Goal: Task Accomplishment & Management: Complete application form

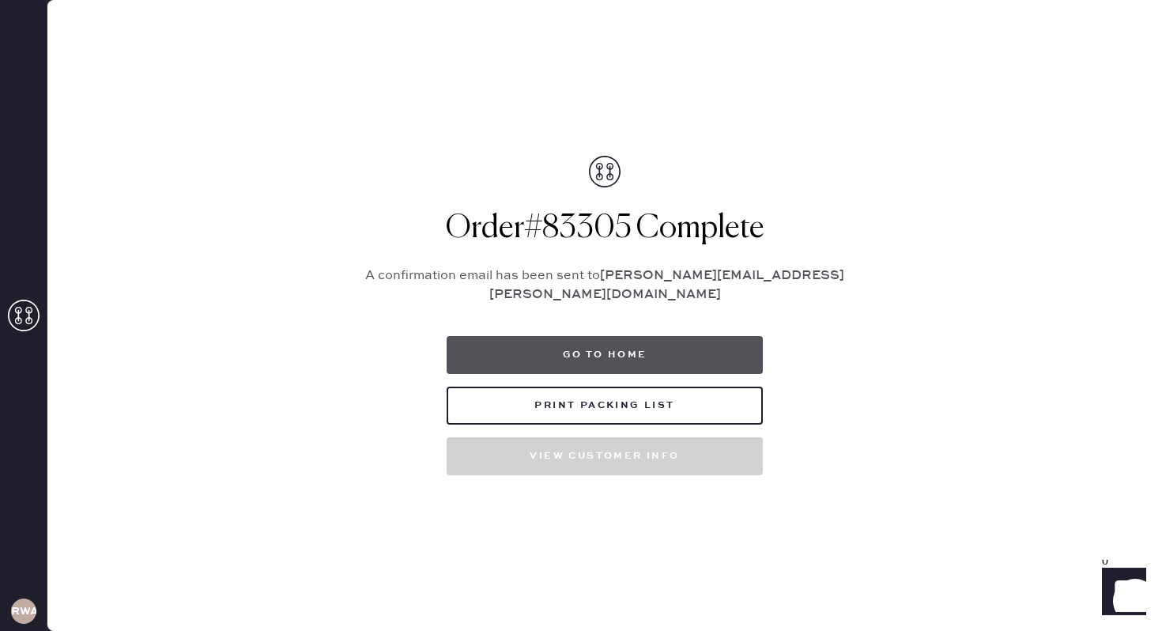
click at [561, 341] on button "Go to home" at bounding box center [605, 355] width 316 height 38
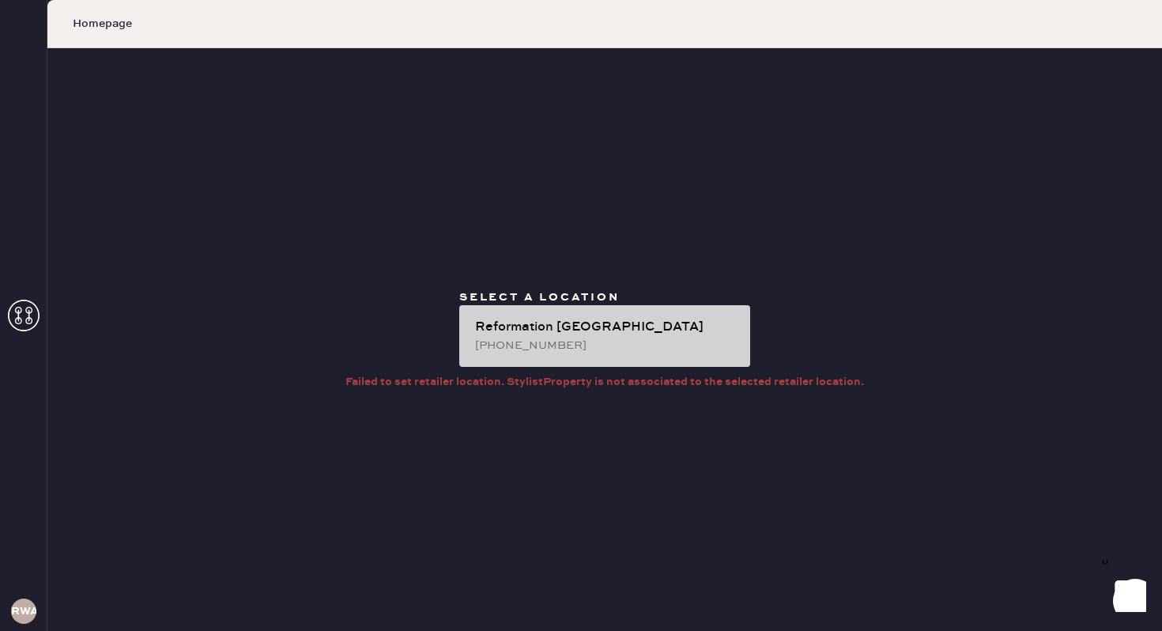
click at [592, 349] on div "[PHONE_NUMBER]" at bounding box center [606, 345] width 262 height 17
click at [561, 322] on div "Reformation [GEOGRAPHIC_DATA]" at bounding box center [606, 327] width 262 height 19
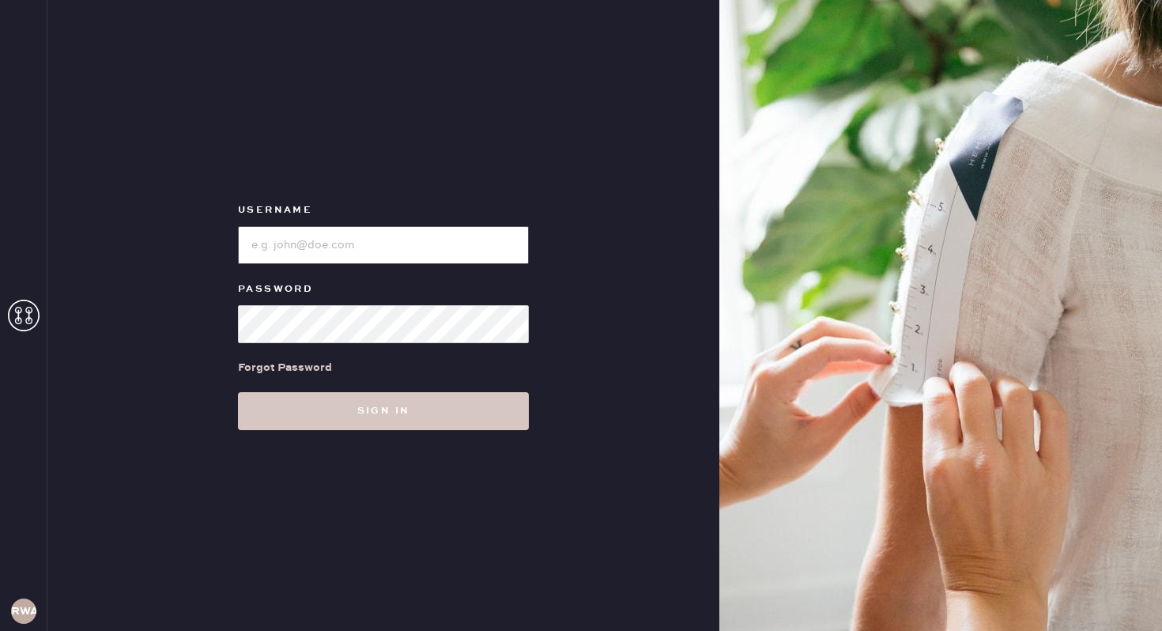
click at [323, 234] on input "loginName" at bounding box center [383, 245] width 291 height 38
type input "reformationwilliamsburg"
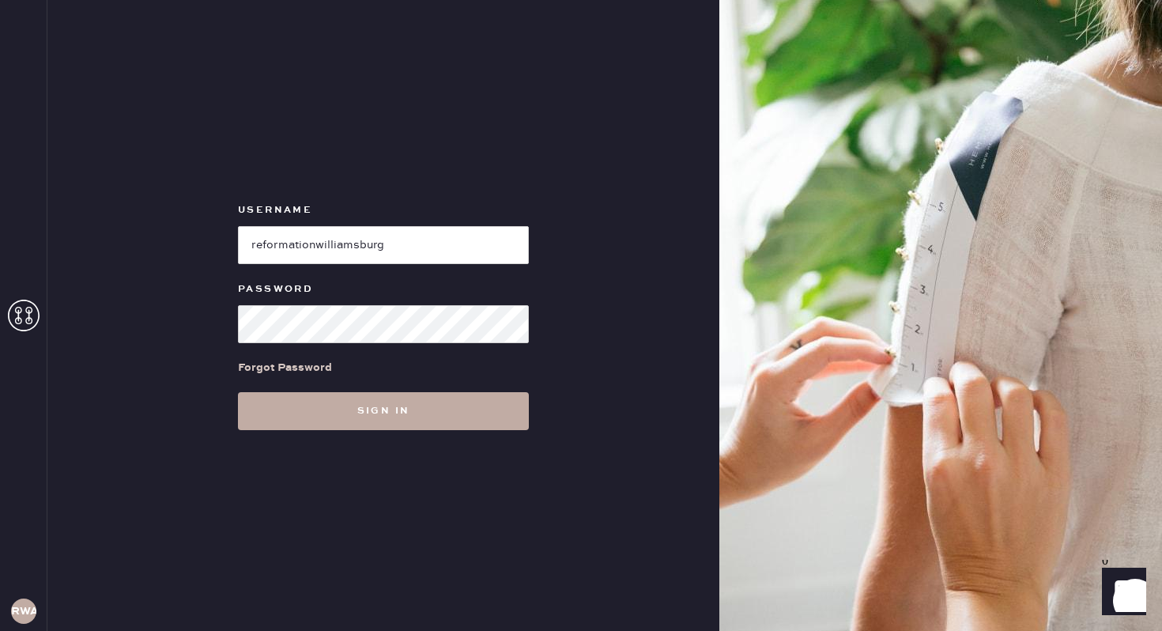
click at [391, 394] on button "Sign in" at bounding box center [383, 411] width 291 height 38
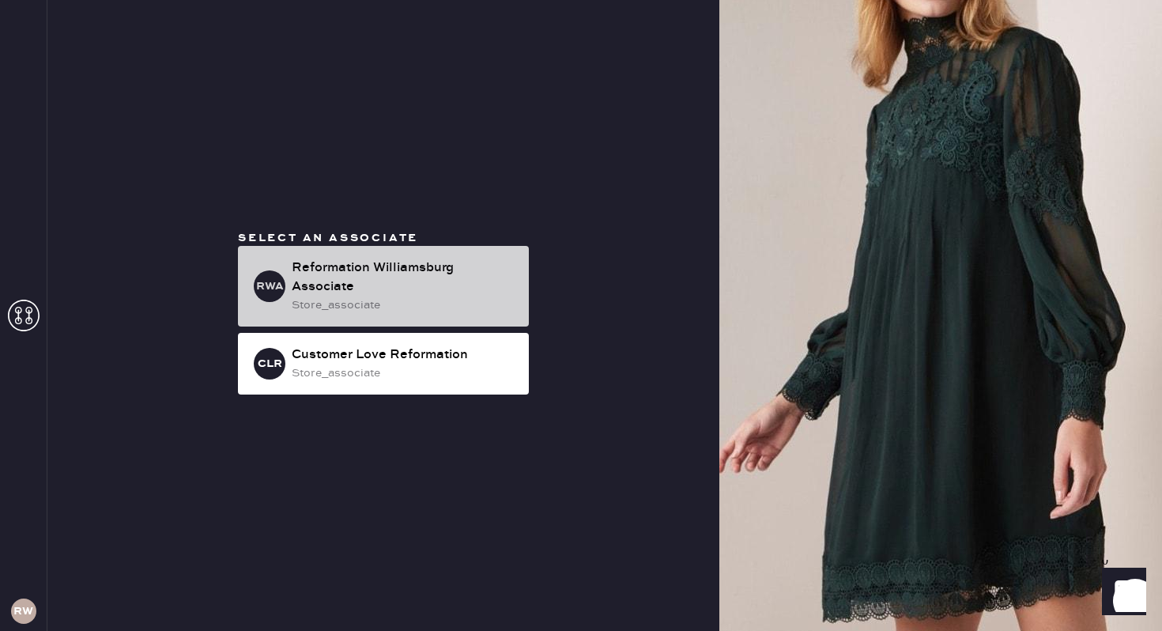
click at [381, 285] on div "Reformation Williamsburg Associate" at bounding box center [404, 277] width 224 height 38
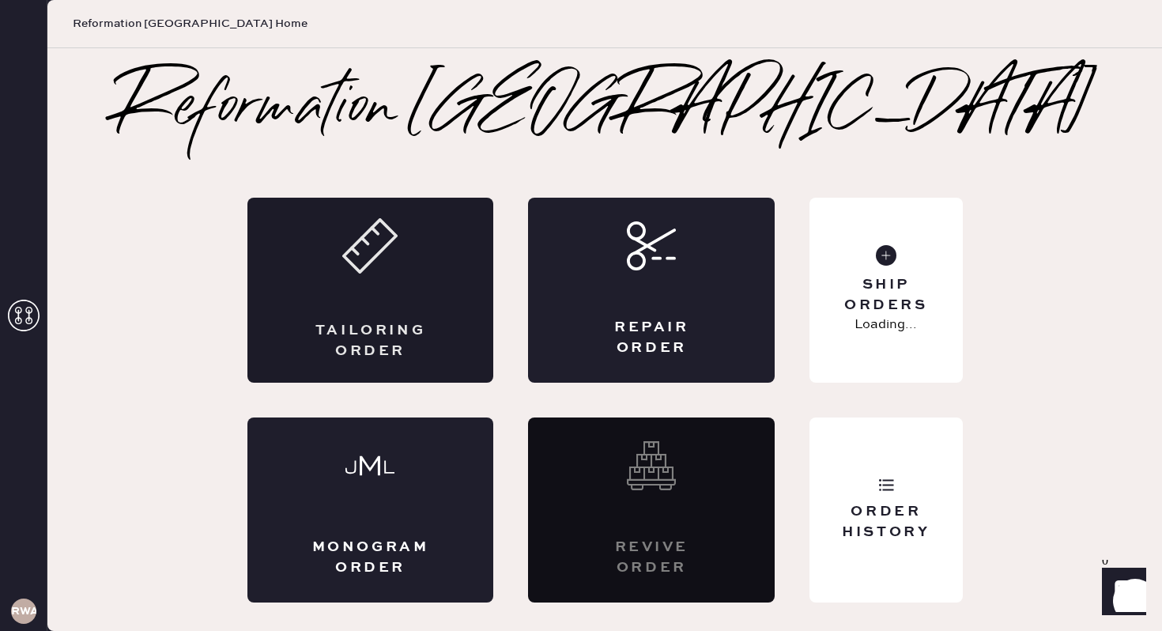
click at [377, 245] on icon at bounding box center [369, 245] width 55 height 55
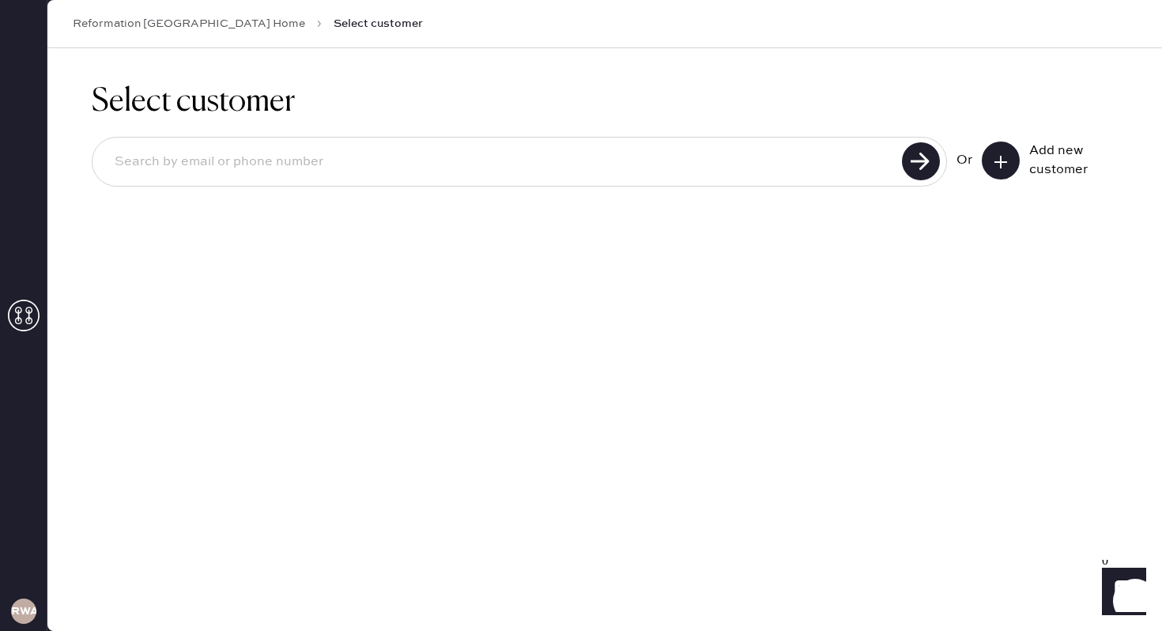
click at [331, 186] on div at bounding box center [519, 162] width 855 height 50
click at [296, 167] on input at bounding box center [499, 162] width 795 height 36
type input "5306502038"
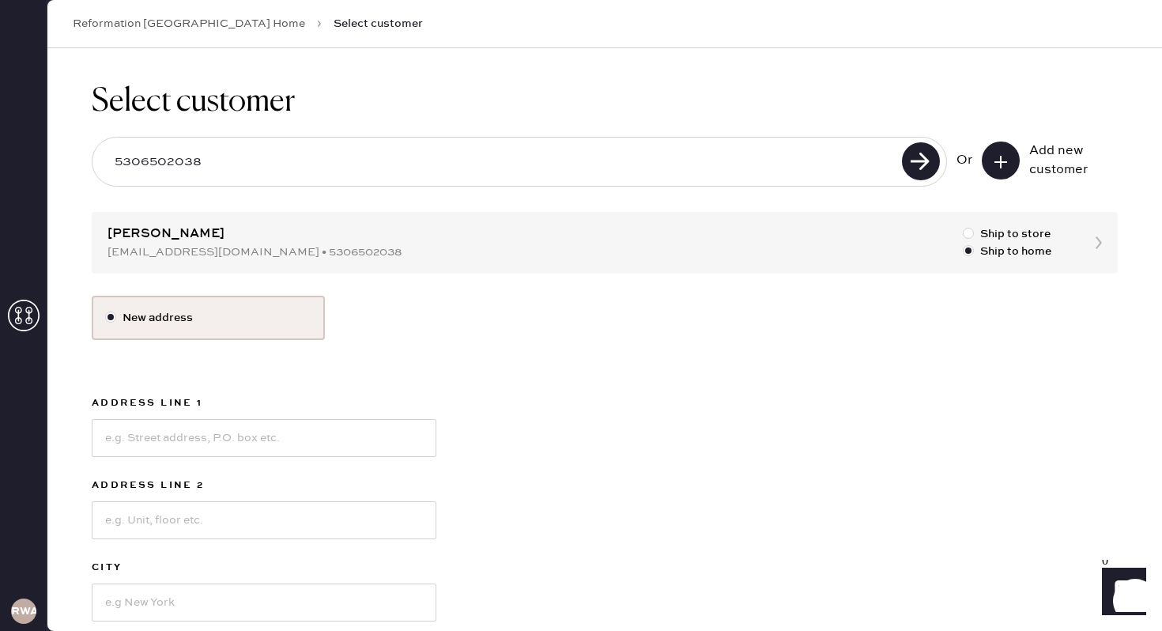
click at [427, 245] on div "Select customer 5306502038 Or Add new customer Annie Zheng anniezheng98@gmail.c…" at bounding box center [604, 421] width 1115 height 747
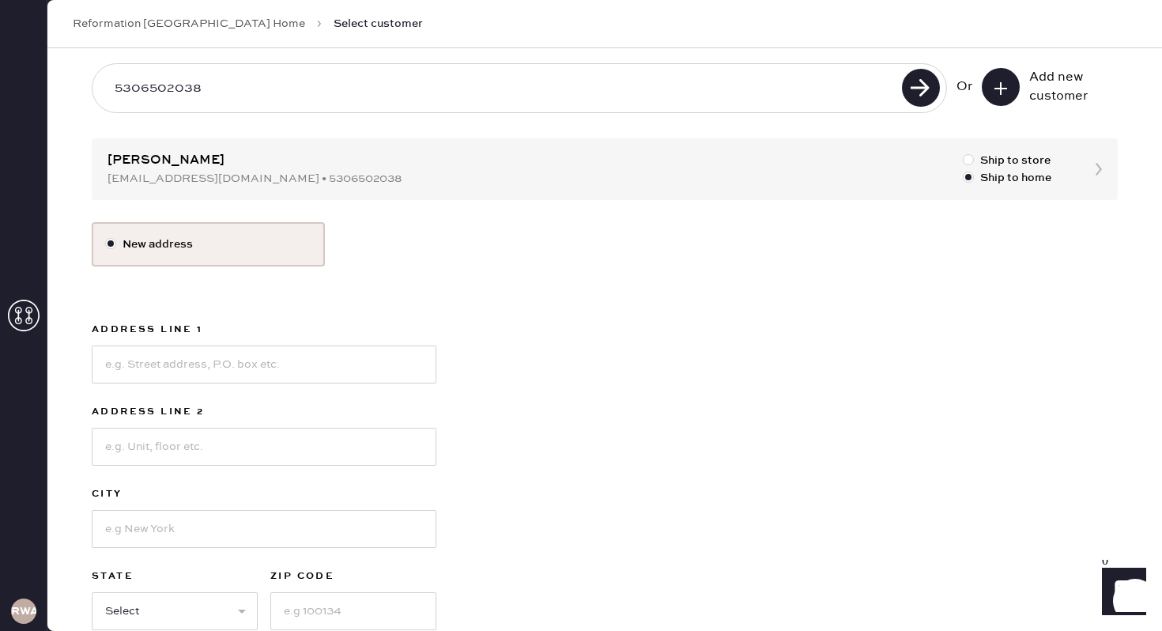
scroll to position [77, 0]
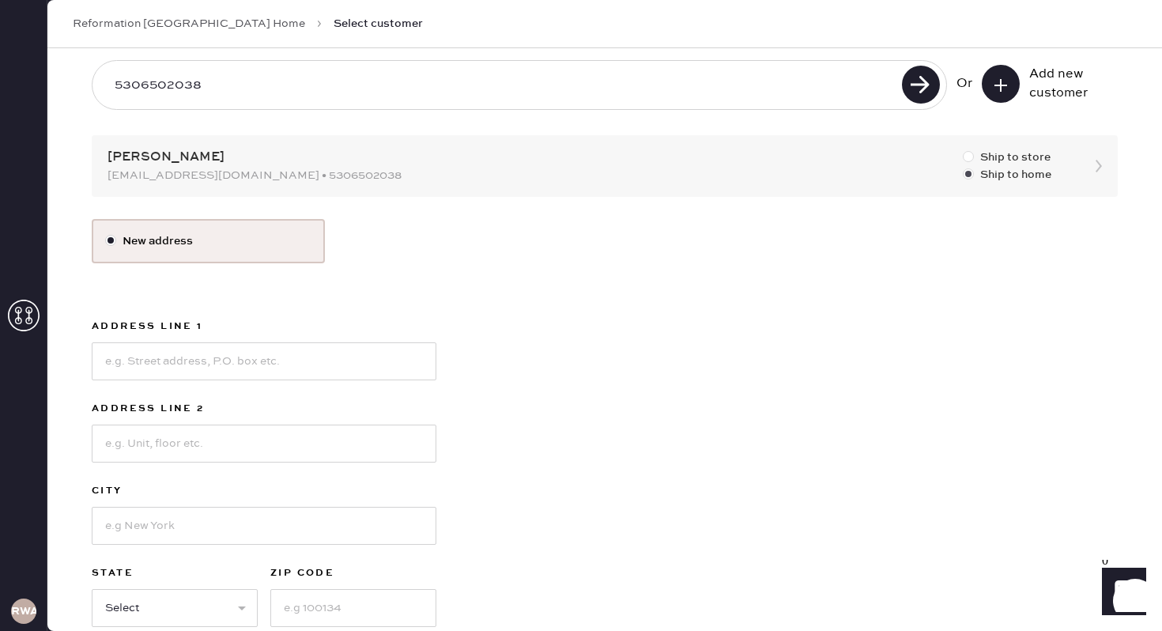
click at [1034, 163] on label "Ship to store" at bounding box center [1007, 157] width 89 height 17
click at [964, 149] on input "Ship to store" at bounding box center [963, 149] width 1 height 1
radio input "true"
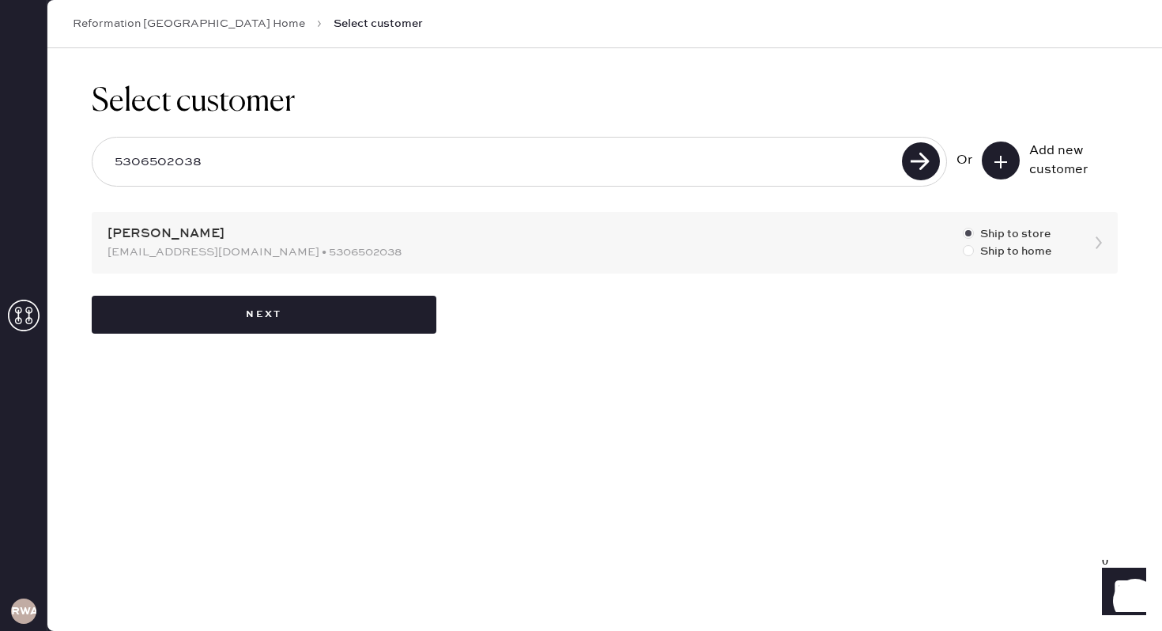
scroll to position [0, 0]
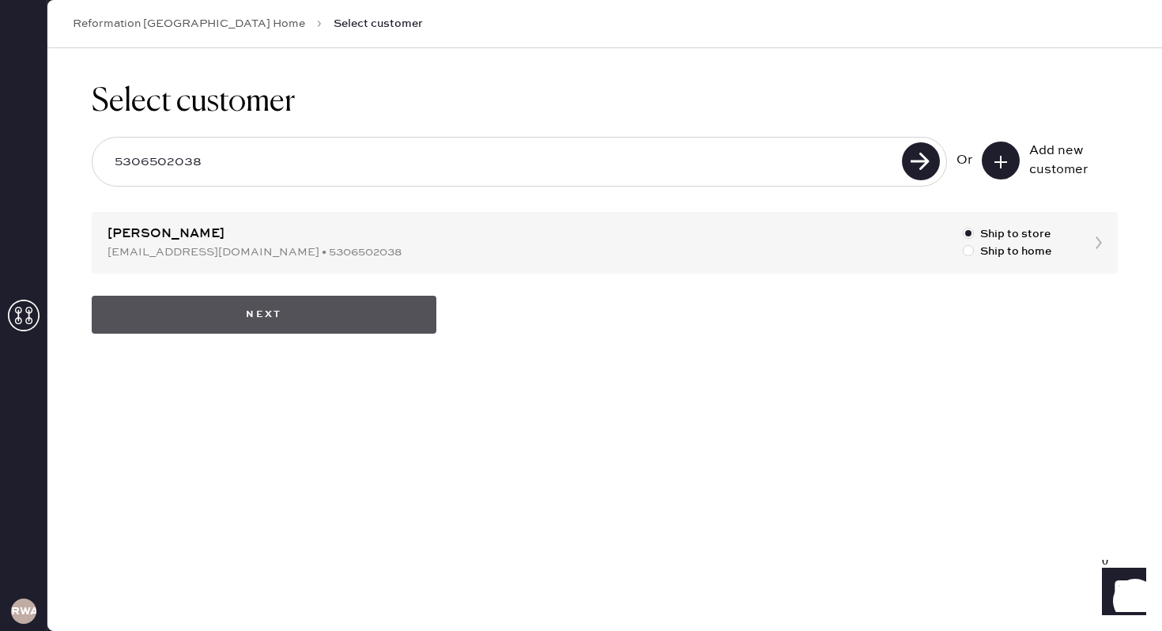
click at [372, 309] on button "Next" at bounding box center [264, 315] width 345 height 38
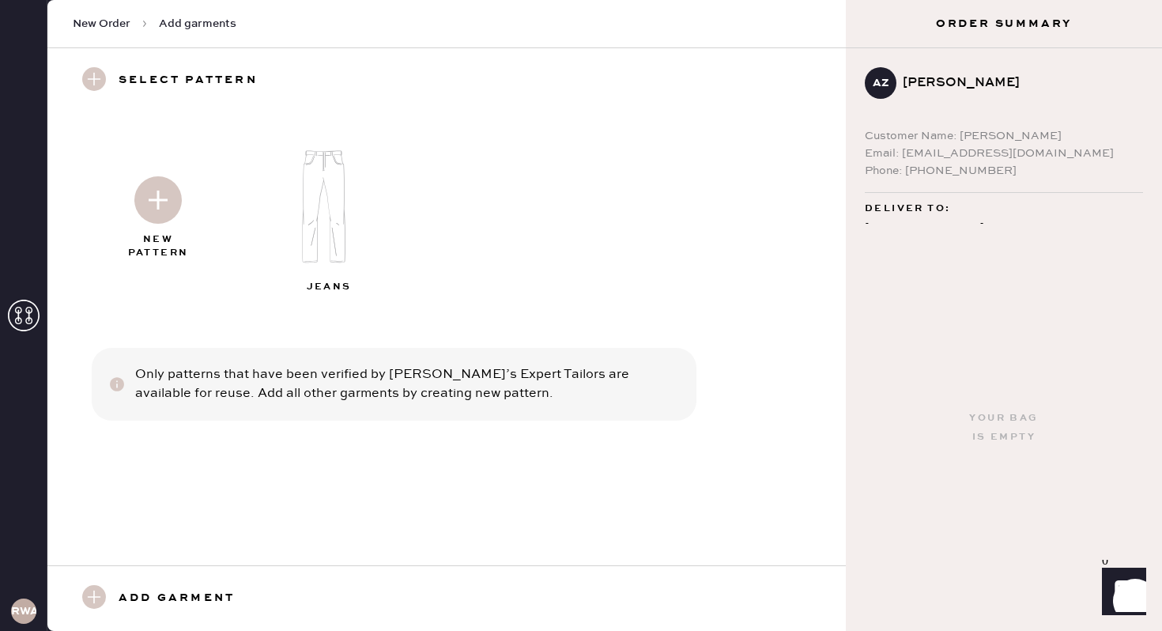
click at [161, 206] on img at bounding box center [157, 199] width 47 height 47
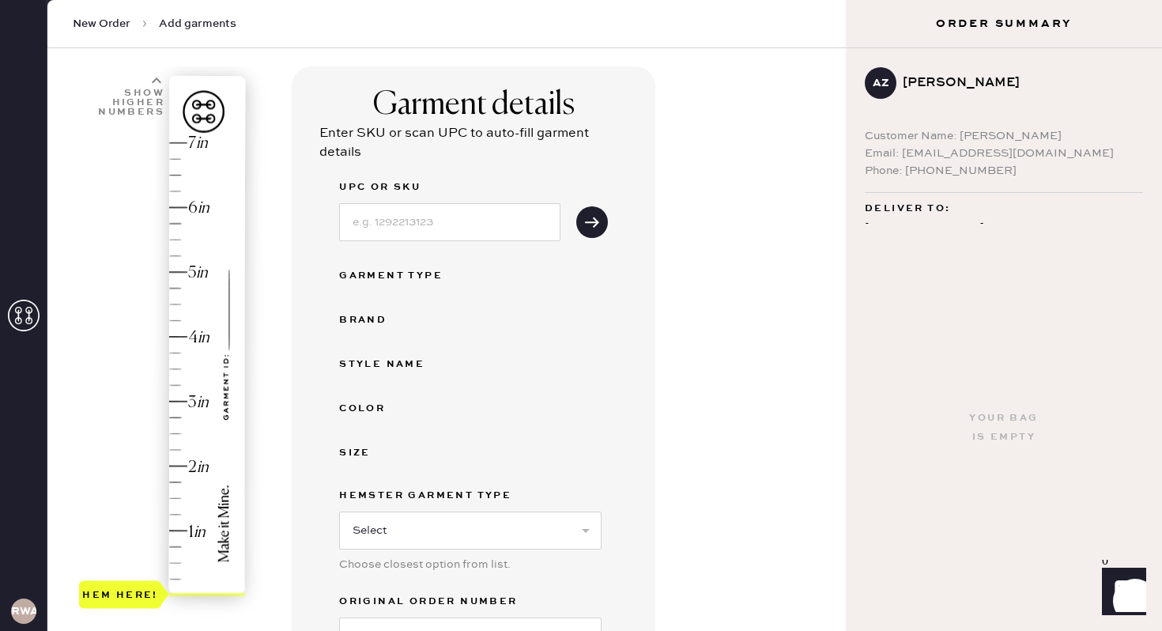
scroll to position [92, 0]
click at [175, 343] on div "Hem here!" at bounding box center [163, 368] width 168 height 466
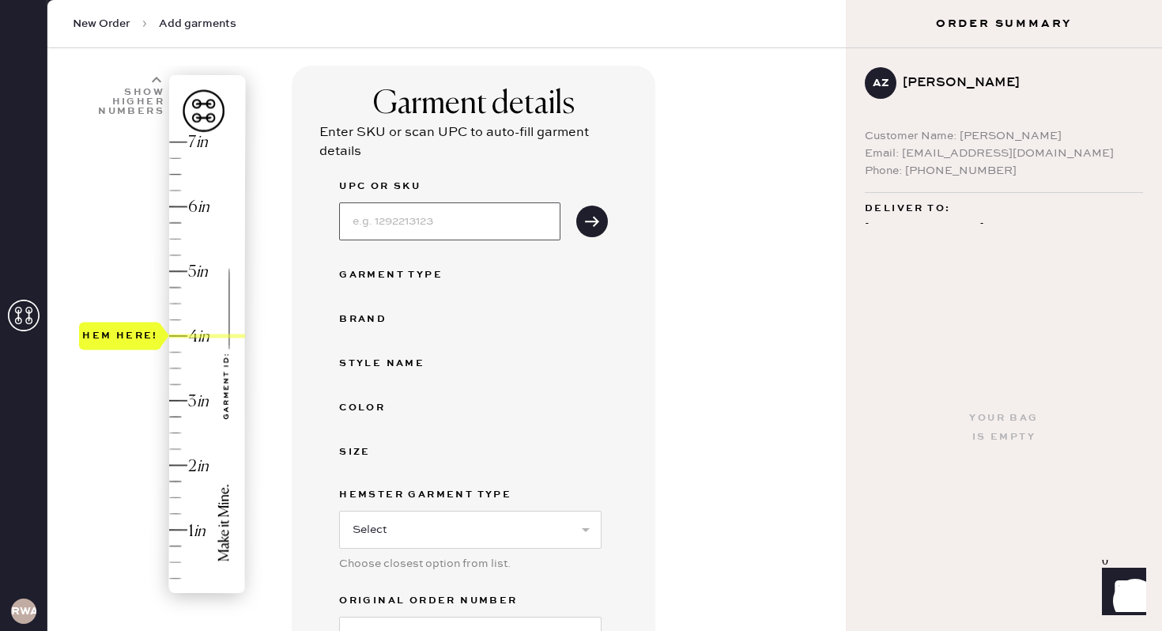
click at [372, 223] on input at bounding box center [449, 221] width 221 height 38
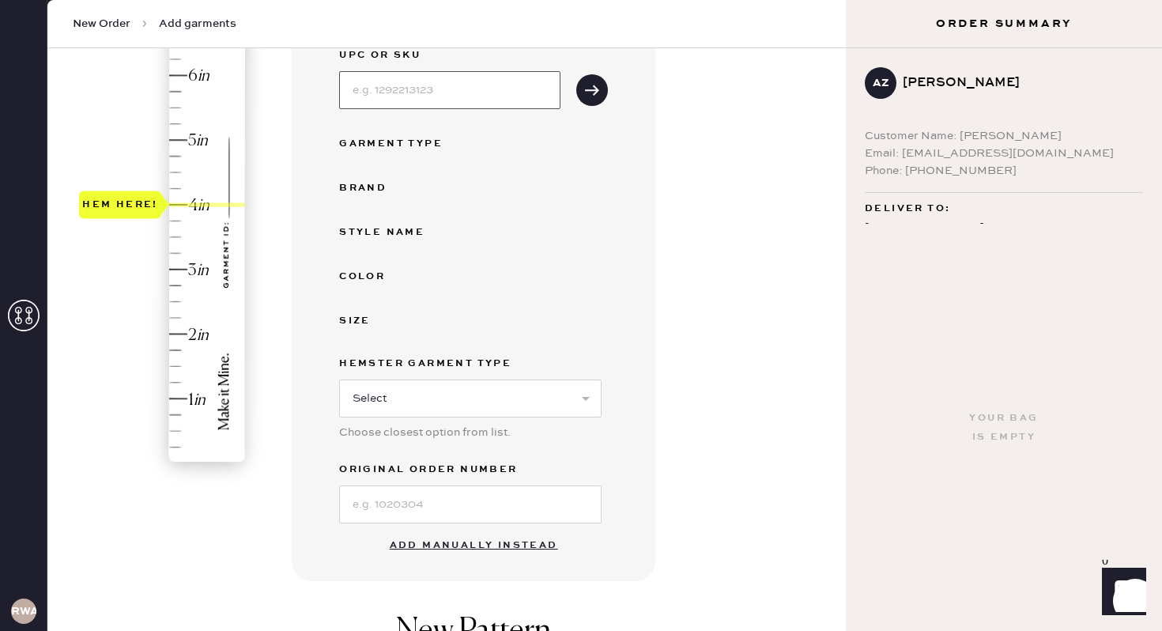
scroll to position [225, 0]
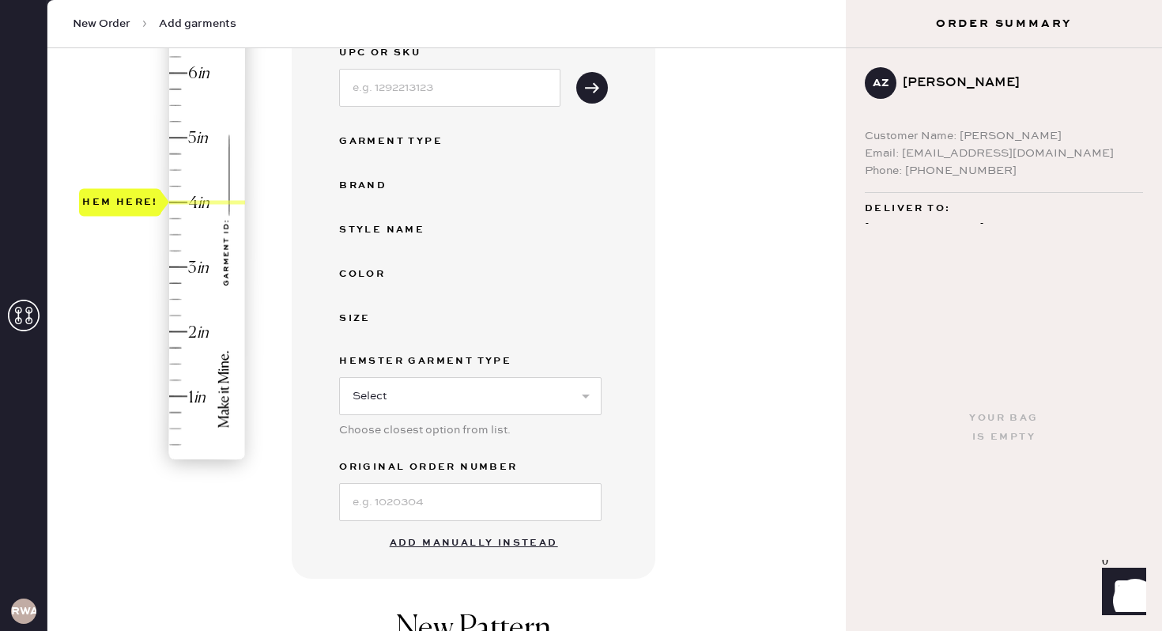
click at [445, 541] on button "Add manually instead" at bounding box center [473, 543] width 187 height 32
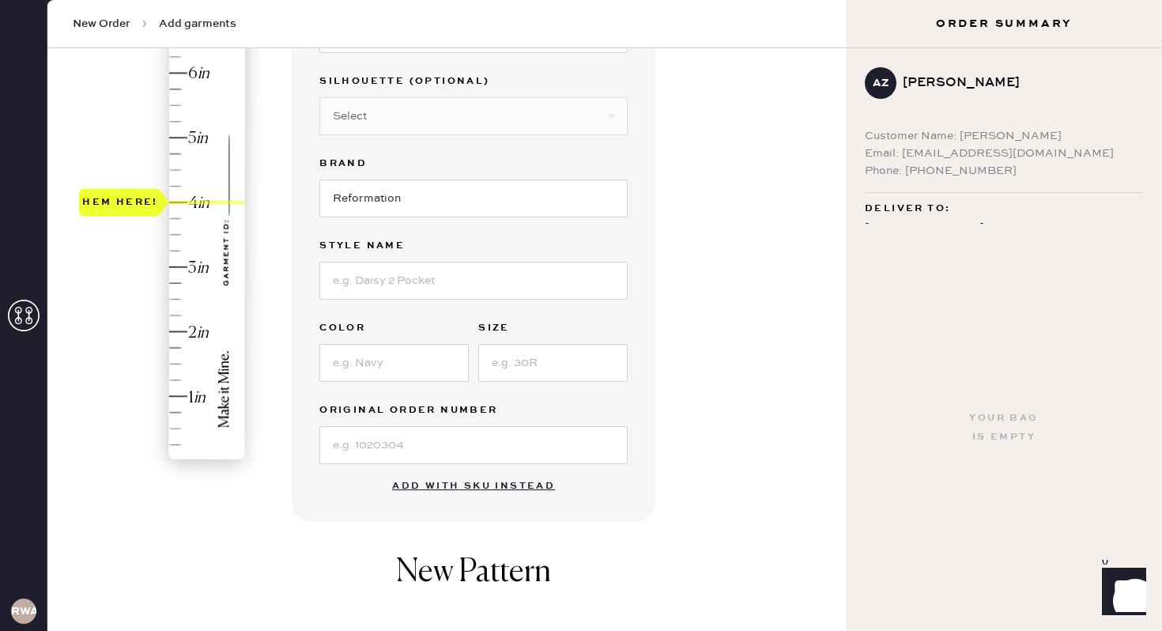
scroll to position [115, 0]
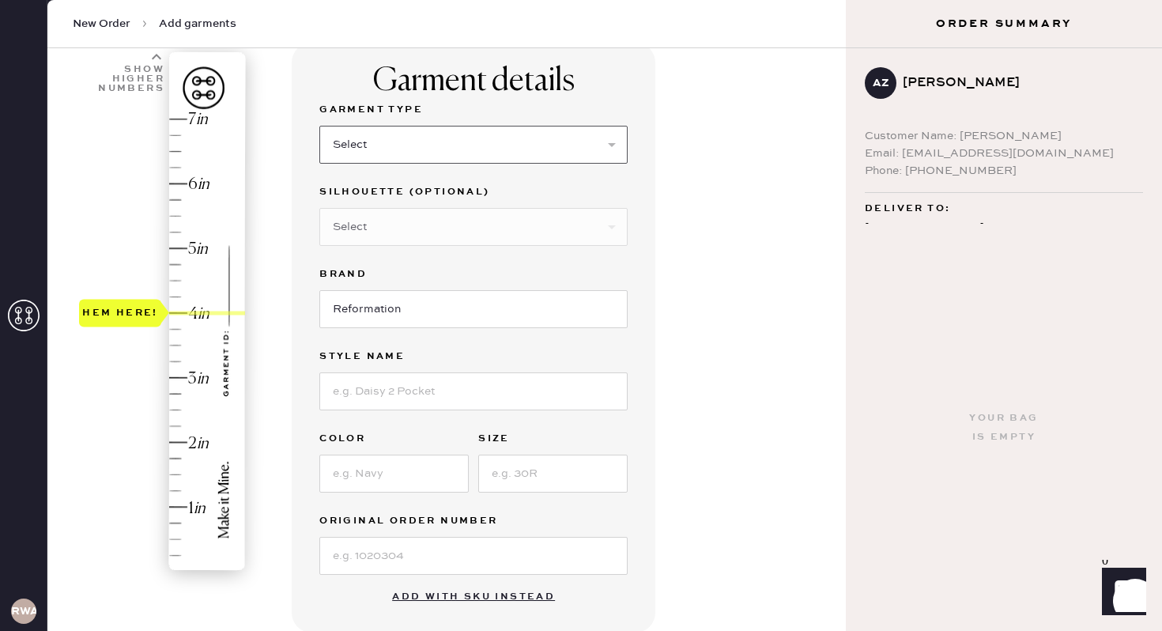
click at [357, 126] on select "Select Basic Skirt Jeans Leggings Pants Shorts Basic Sleeved Dress Basic Sleeve…" at bounding box center [473, 145] width 308 height 38
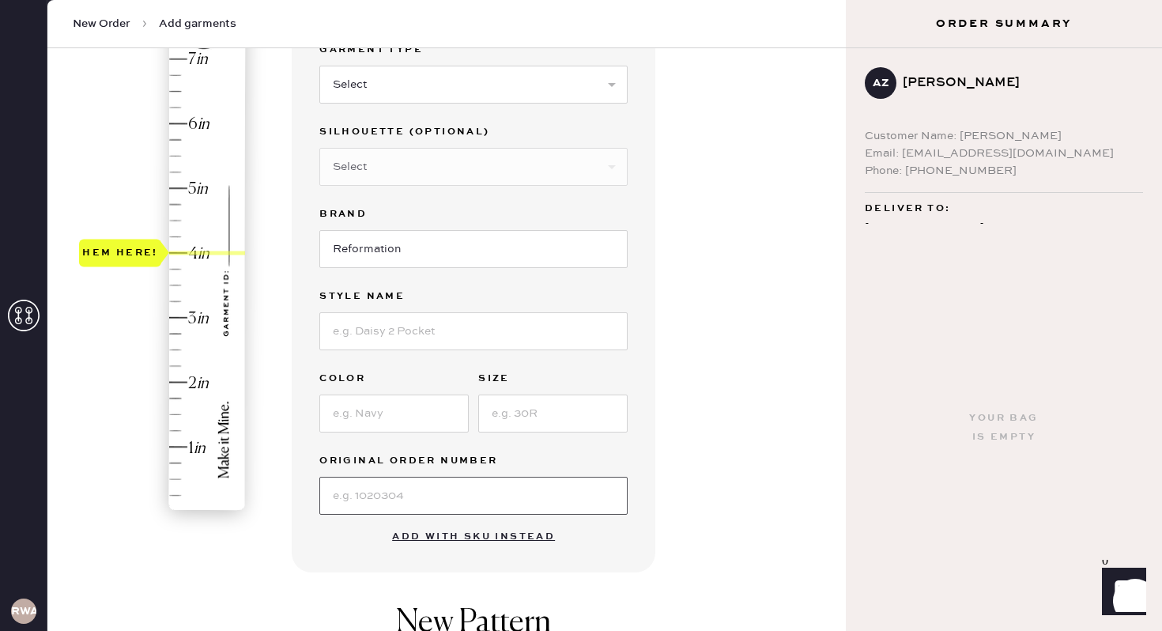
click at [360, 491] on input at bounding box center [473, 496] width 308 height 38
type input "S31295557"
click at [343, 417] on input at bounding box center [393, 413] width 149 height 38
click at [517, 411] on input at bounding box center [552, 413] width 149 height 38
type input "26"
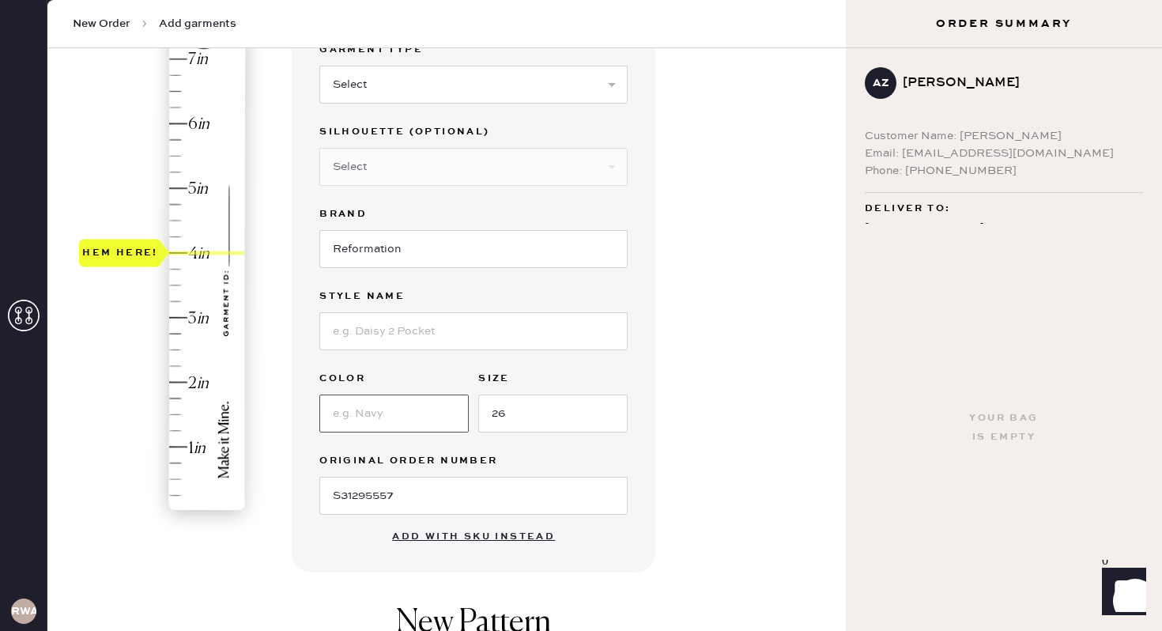
click at [371, 413] on input at bounding box center [393, 413] width 149 height 38
type input "Optic White"
click at [374, 327] on input at bounding box center [473, 331] width 308 height 38
type input "Diego Mid Rise Baggy Utility"
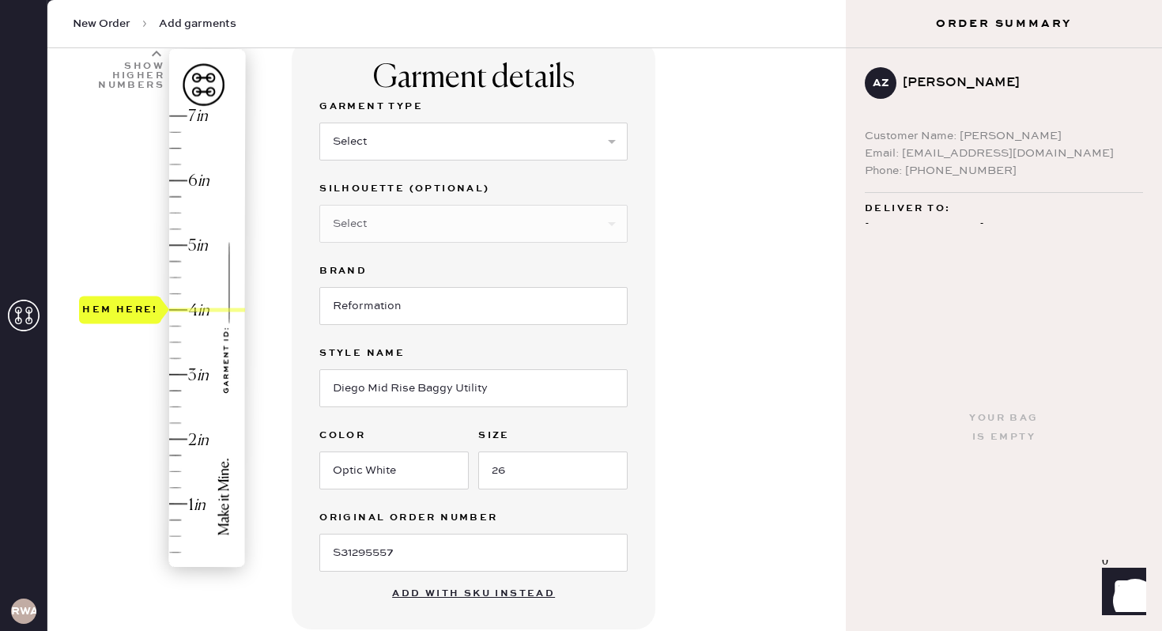
scroll to position [112, 0]
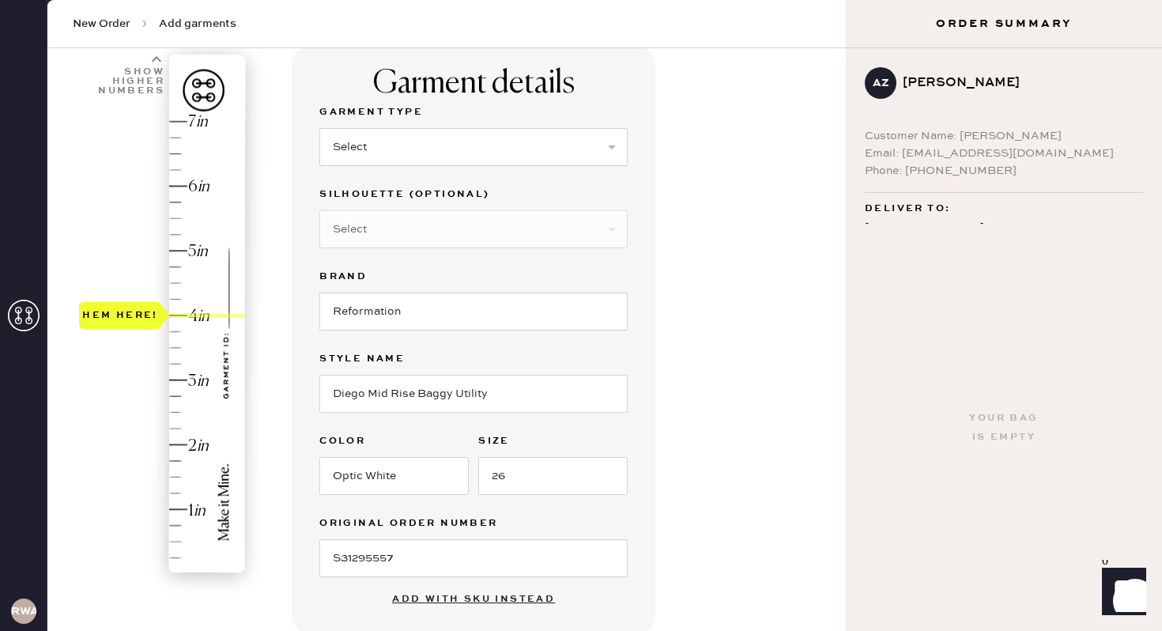
click at [429, 167] on div "Garment Type Select Basic Skirt Jeans Leggings Pants Shorts Basic Sleeved Dress…" at bounding box center [473, 144] width 308 height 82
click at [414, 141] on select "Select Basic Skirt Jeans Leggings Pants Shorts Basic Sleeved Dress Basic Sleeve…" at bounding box center [473, 147] width 308 height 38
select select "2"
click at [319, 128] on select "Select Basic Skirt Jeans Leggings Pants Shorts Basic Sleeved Dress Basic Sleeve…" at bounding box center [473, 147] width 308 height 38
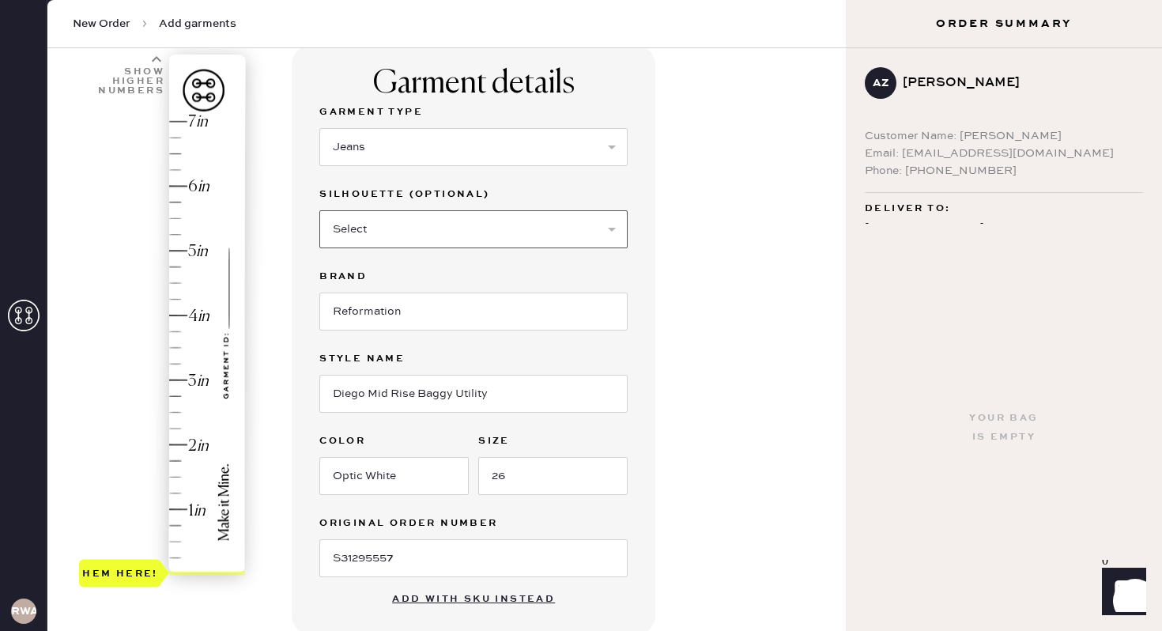
click at [406, 223] on select "Select Shorts Cropped Flare Boot Cut Straight Skinny Other" at bounding box center [473, 229] width 308 height 38
click at [414, 207] on div "Select Shorts Cropped Flare Boot Cut Straight Skinny Other" at bounding box center [473, 227] width 308 height 41
click at [419, 218] on select "Select Shorts Cropped Flare Boot Cut Straight Skinny Other" at bounding box center [473, 229] width 308 height 38
select select "5"
click at [319, 210] on select "Select Shorts Cropped Flare Boot Cut Straight Skinny Other" at bounding box center [473, 229] width 308 height 38
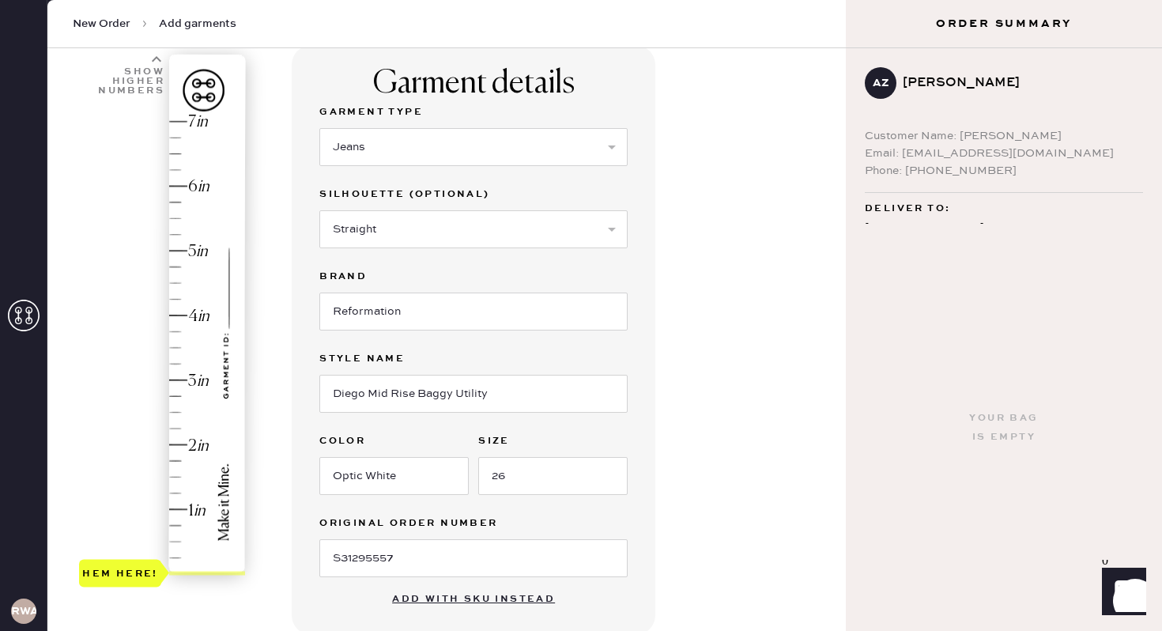
type input "4"
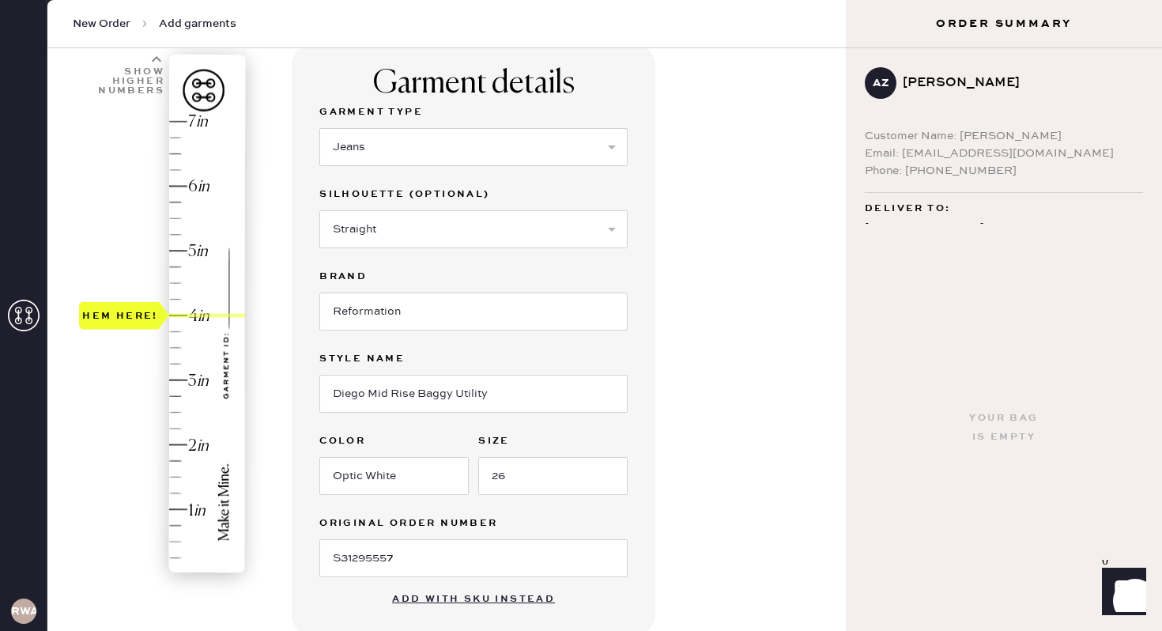
click at [186, 322] on div "Hem here!" at bounding box center [163, 348] width 168 height 466
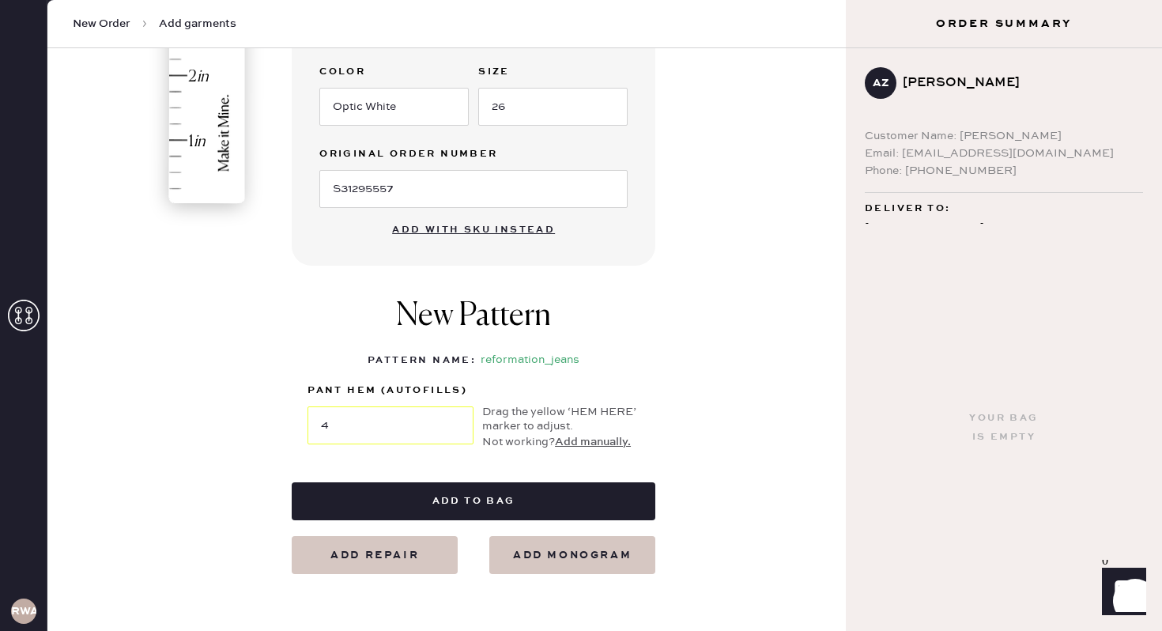
scroll to position [484, 0]
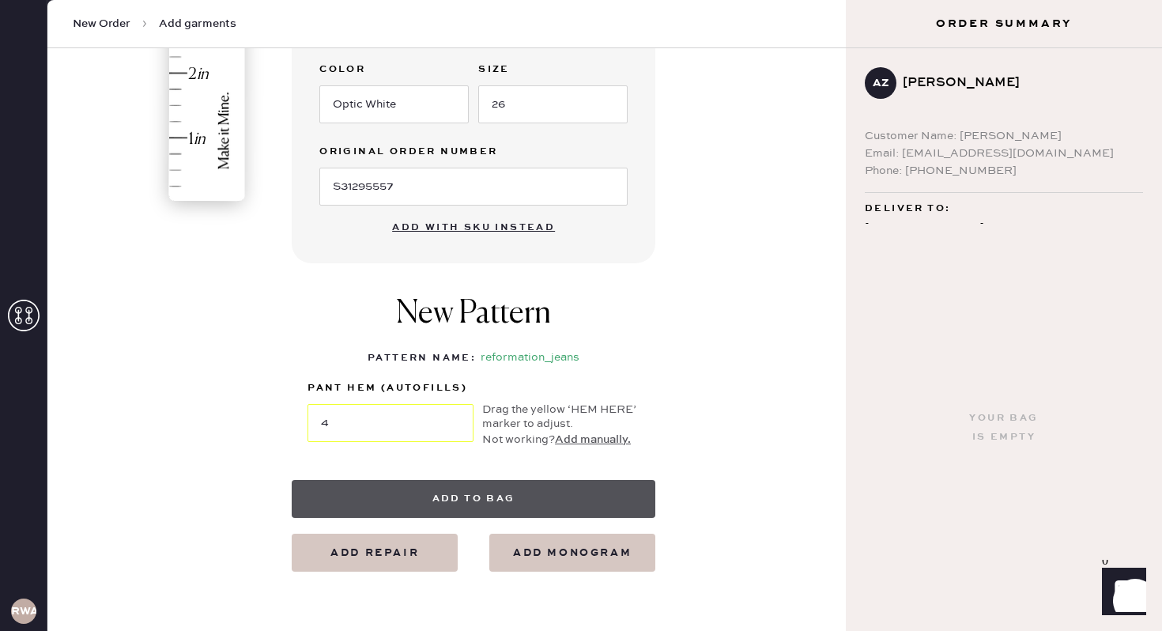
click at [515, 499] on button "Add to bag" at bounding box center [474, 499] width 364 height 38
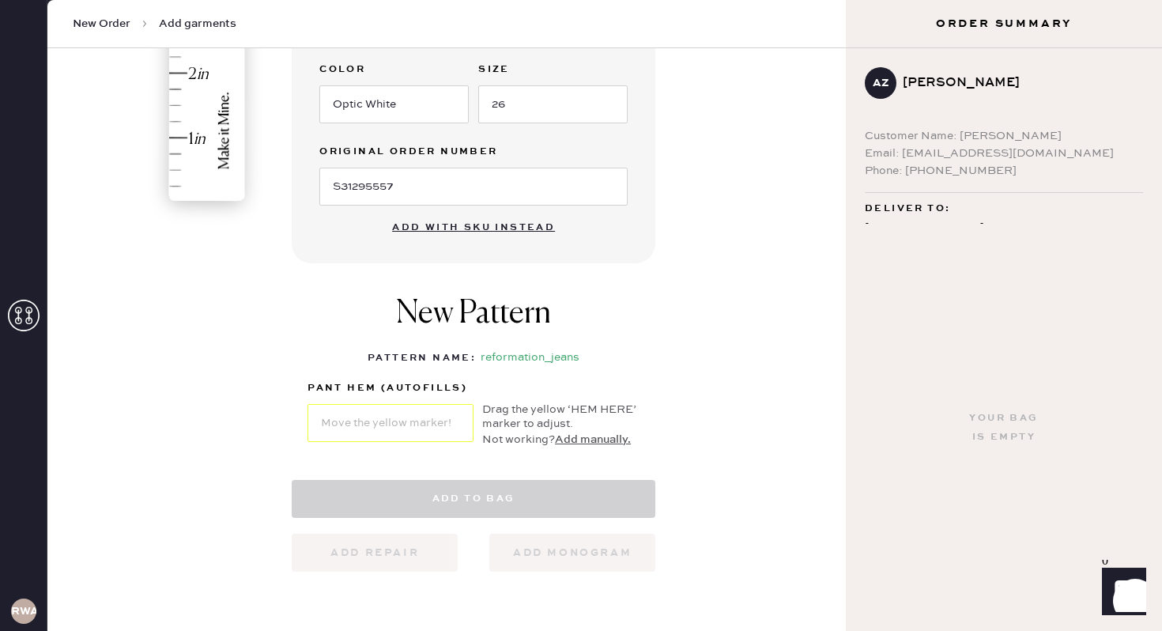
select select "2"
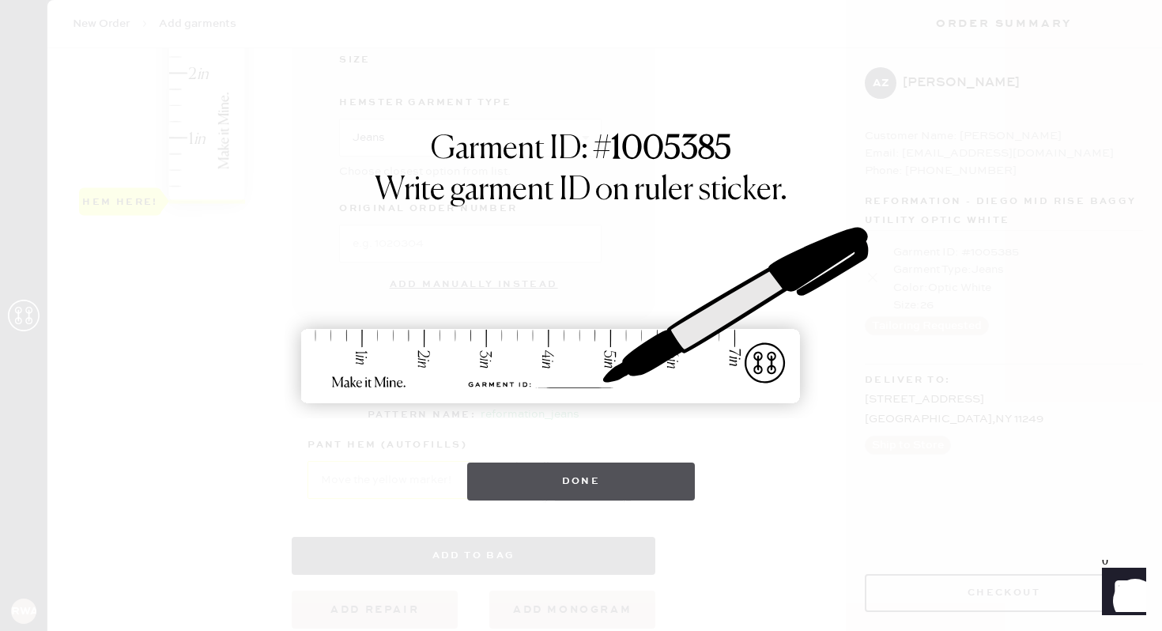
click at [563, 476] on button "Done" at bounding box center [581, 481] width 228 height 38
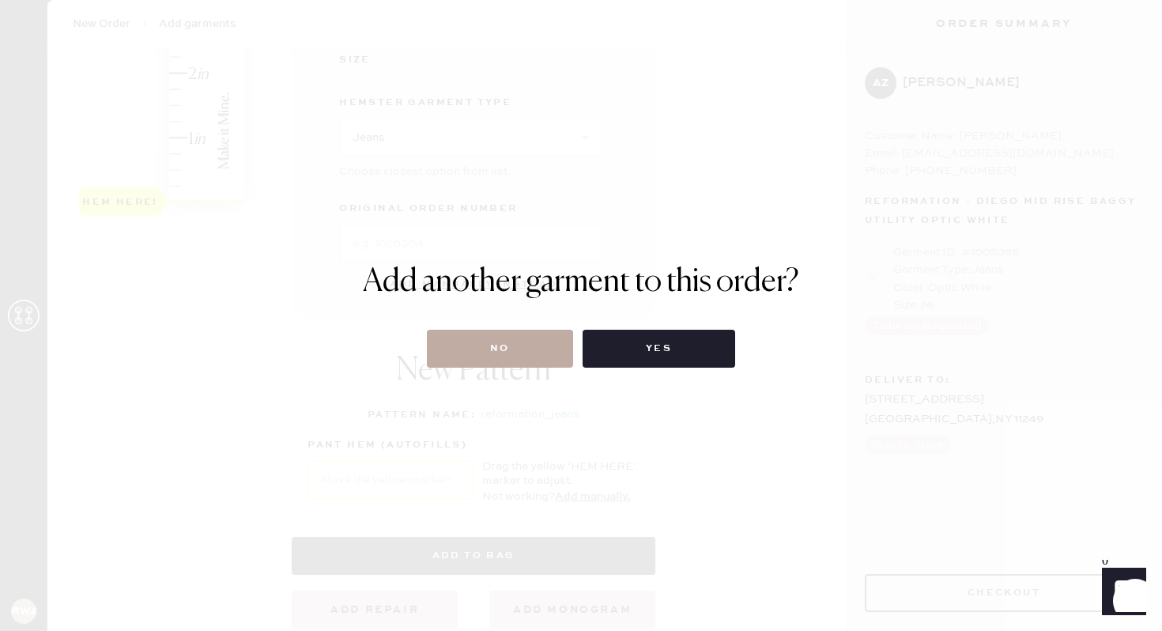
click at [519, 353] on button "No" at bounding box center [500, 349] width 146 height 38
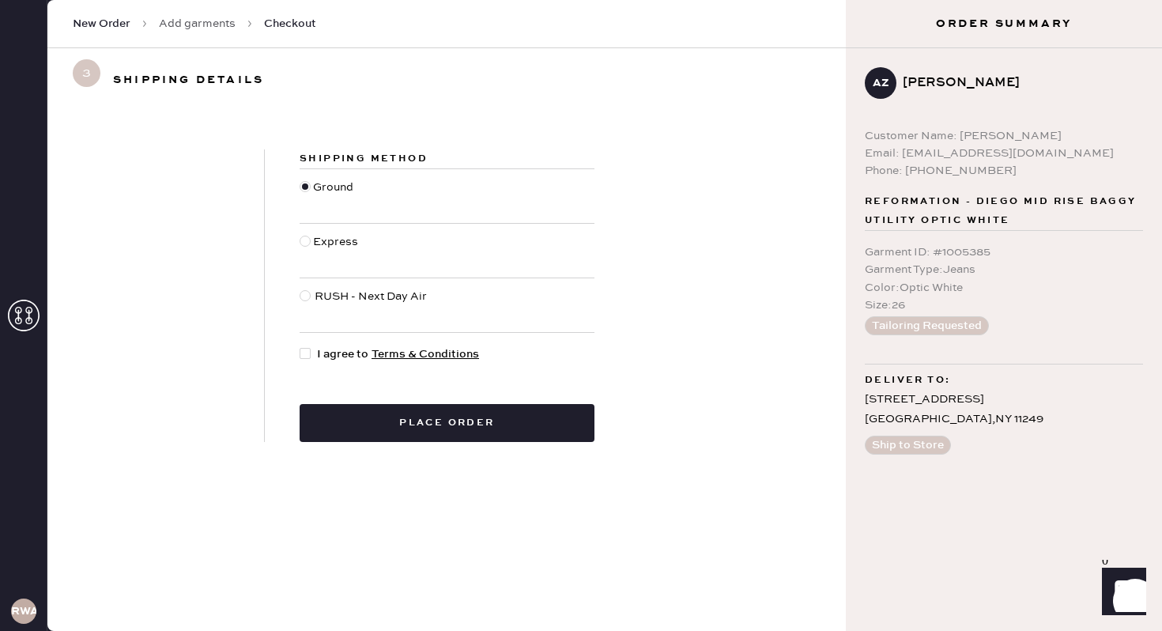
click at [310, 356] on div at bounding box center [305, 353] width 11 height 11
click at [300, 346] on input "I agree to Terms & Conditions" at bounding box center [300, 345] width 1 height 1
checkbox input "true"
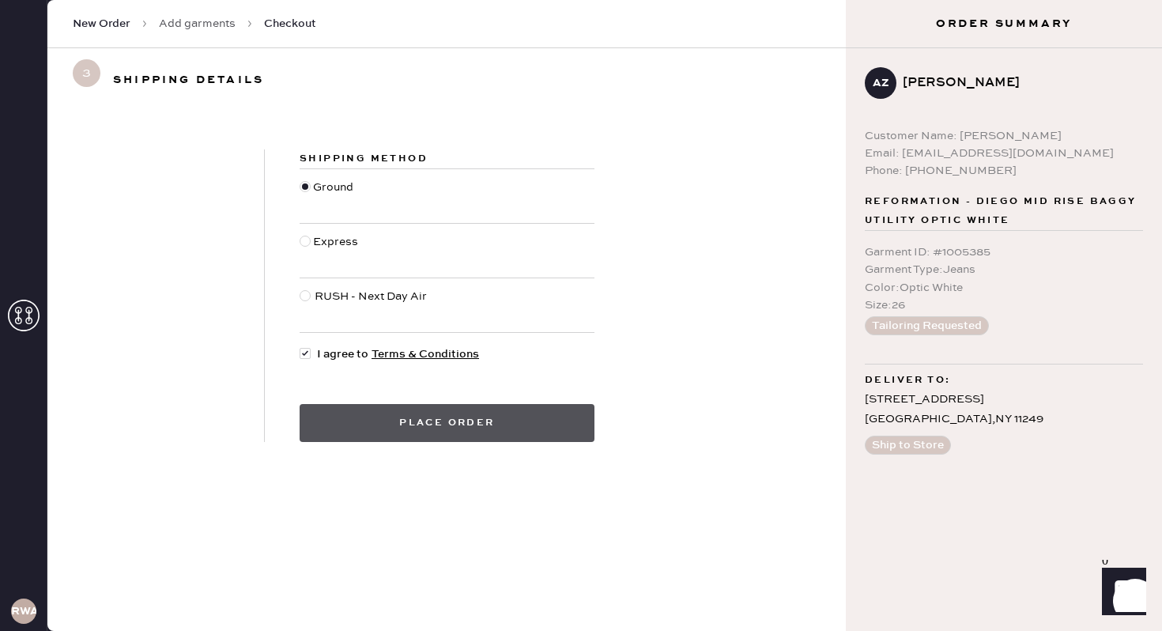
click at [490, 423] on button "Place order" at bounding box center [447, 423] width 295 height 38
